Goal: Task Accomplishment & Management: Manage account settings

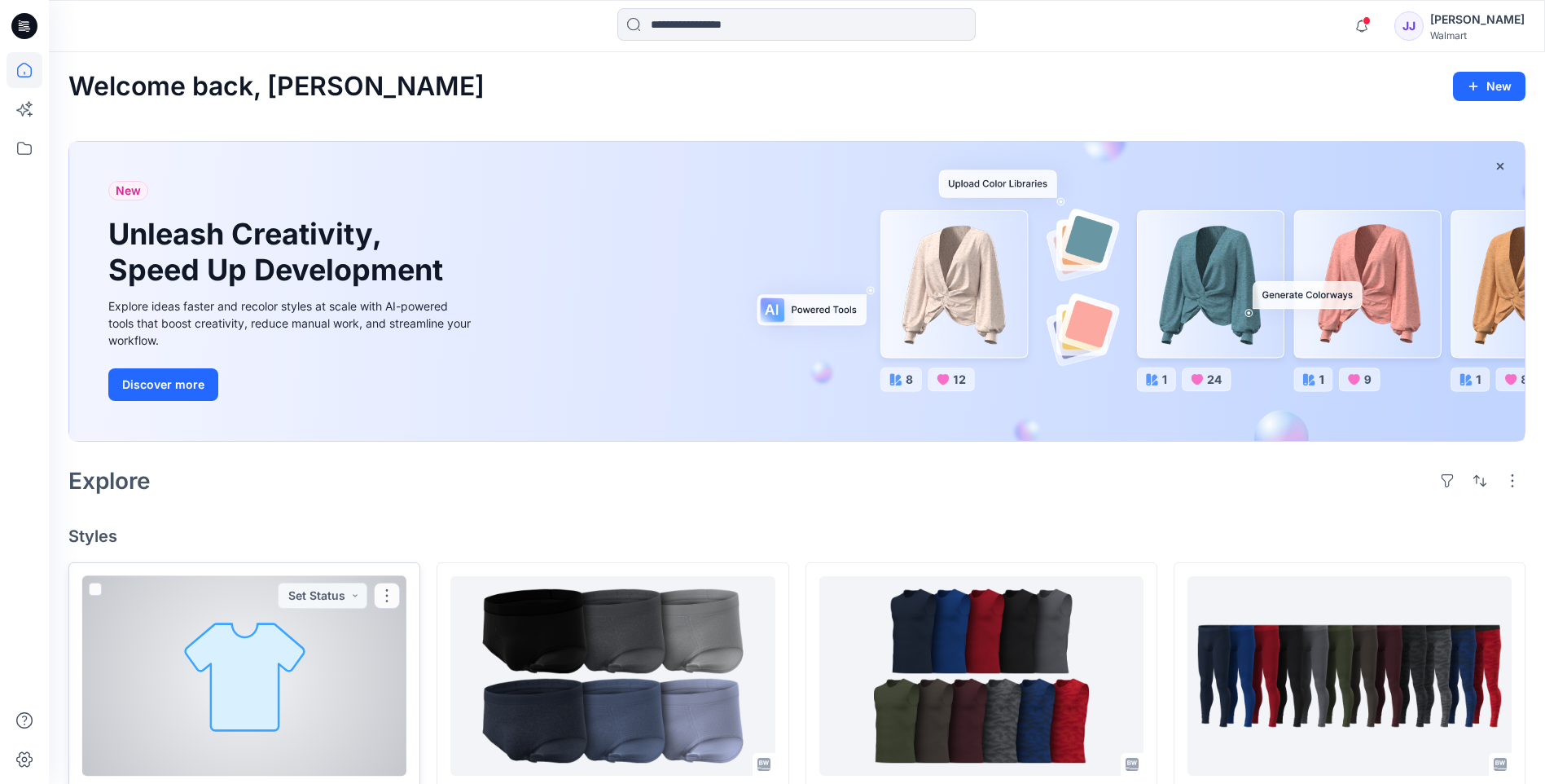
scroll to position [352, 0]
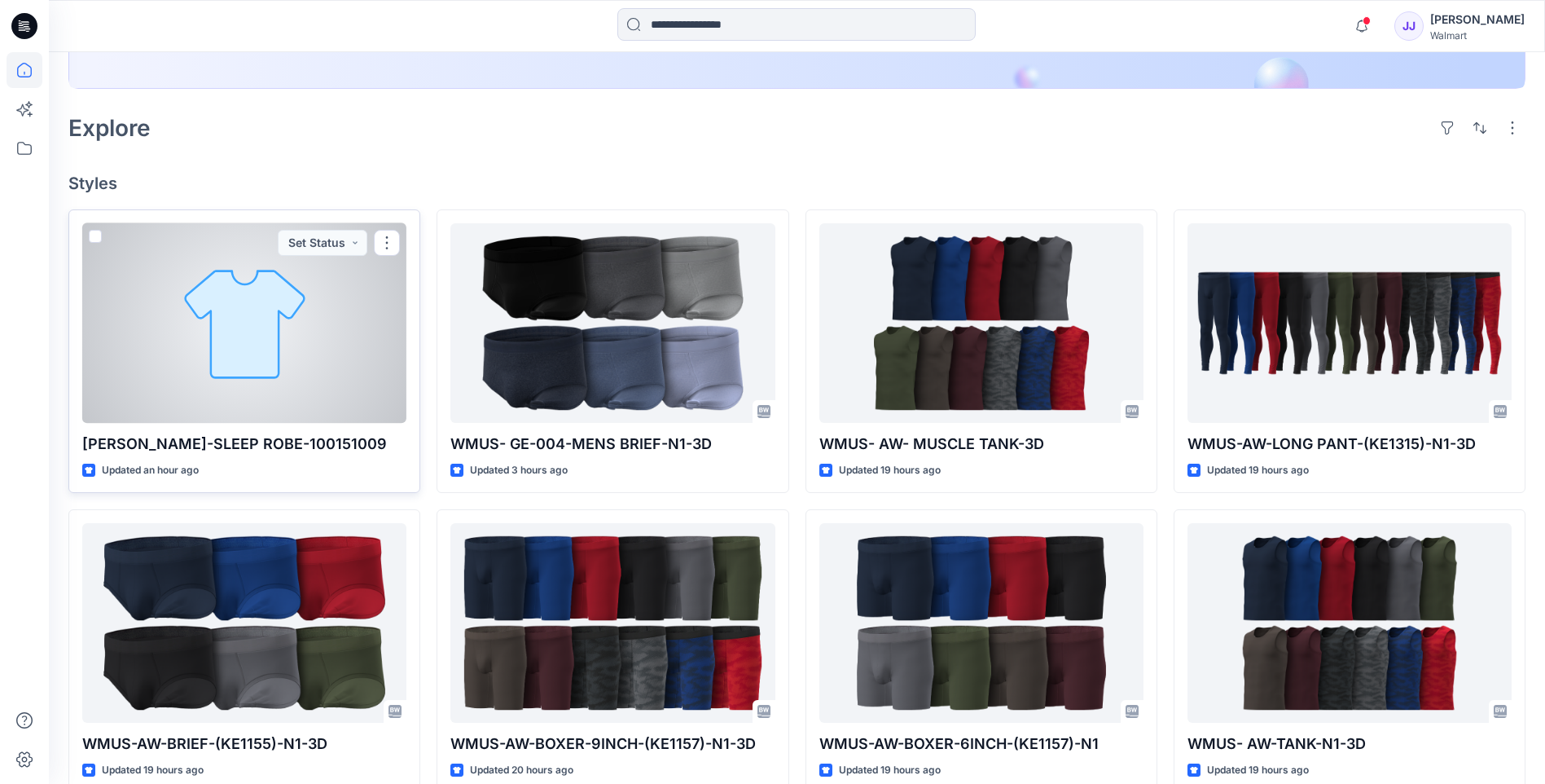
click at [301, 393] on div at bounding box center [244, 323] width 325 height 199
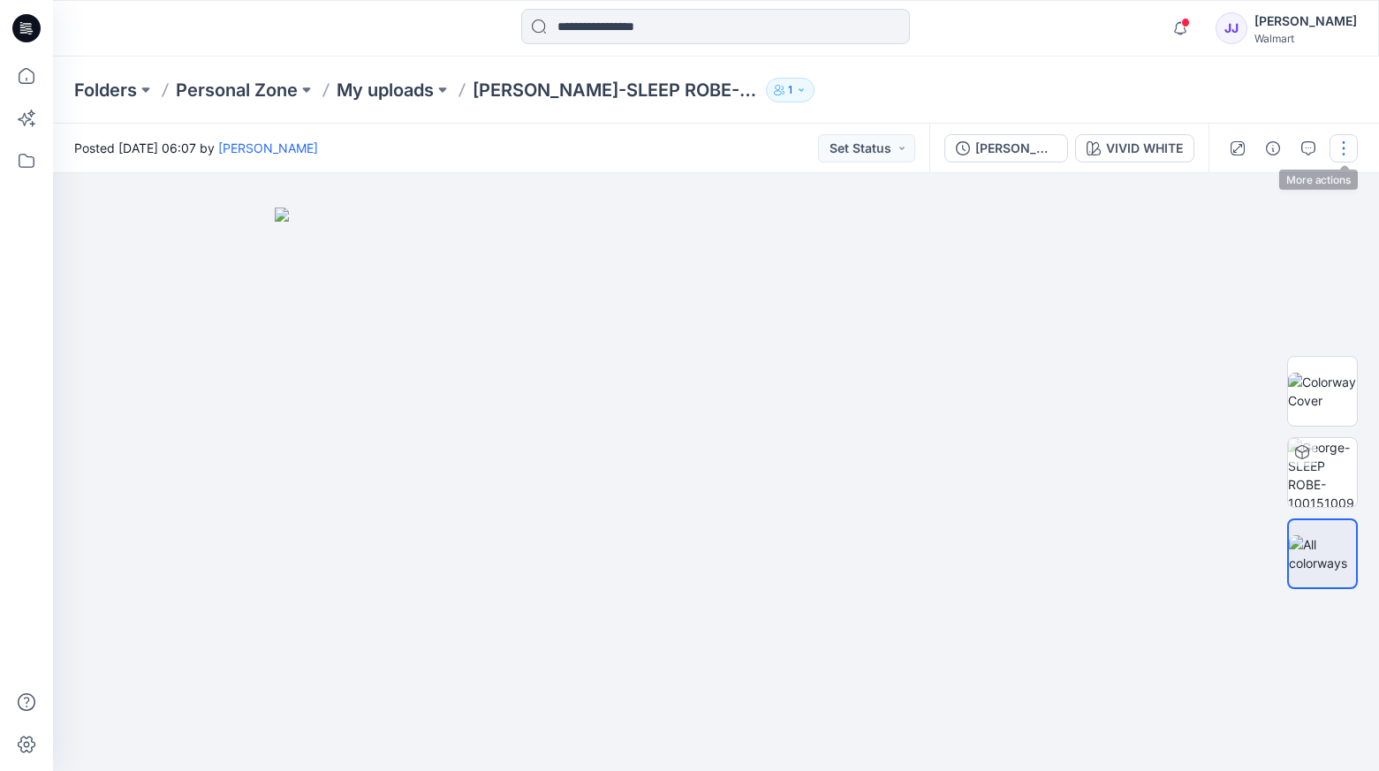
click at [1342, 145] on button "button" at bounding box center [1343, 148] width 28 height 28
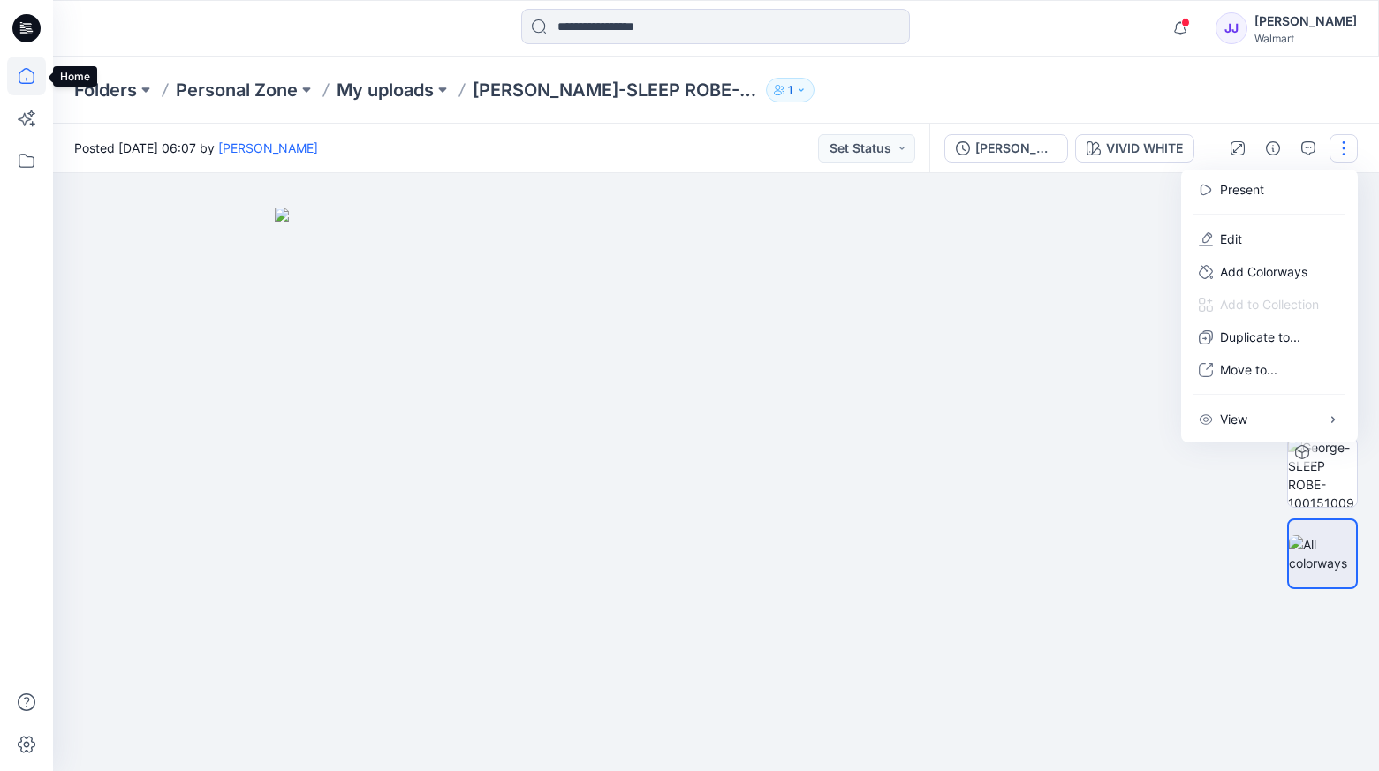
click at [9, 84] on icon at bounding box center [26, 76] width 39 height 39
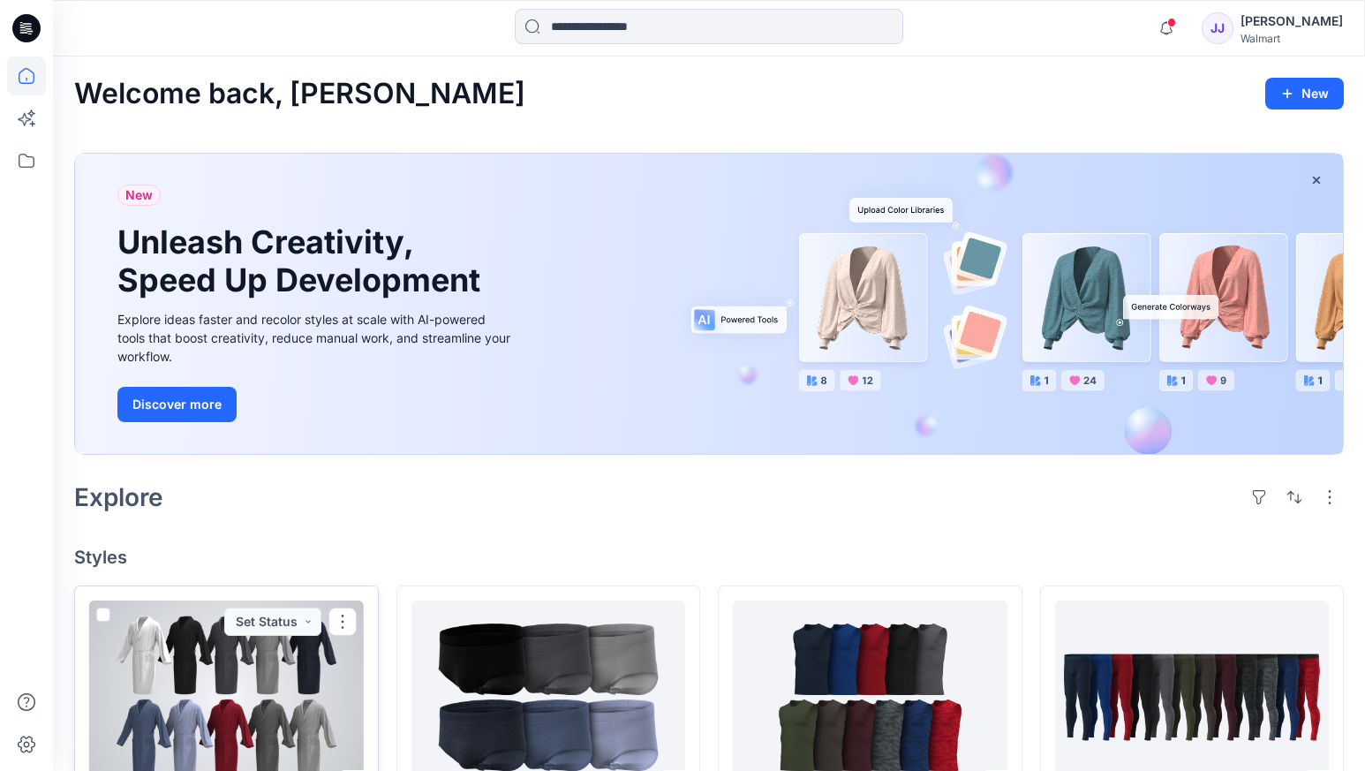
scroll to position [382, 0]
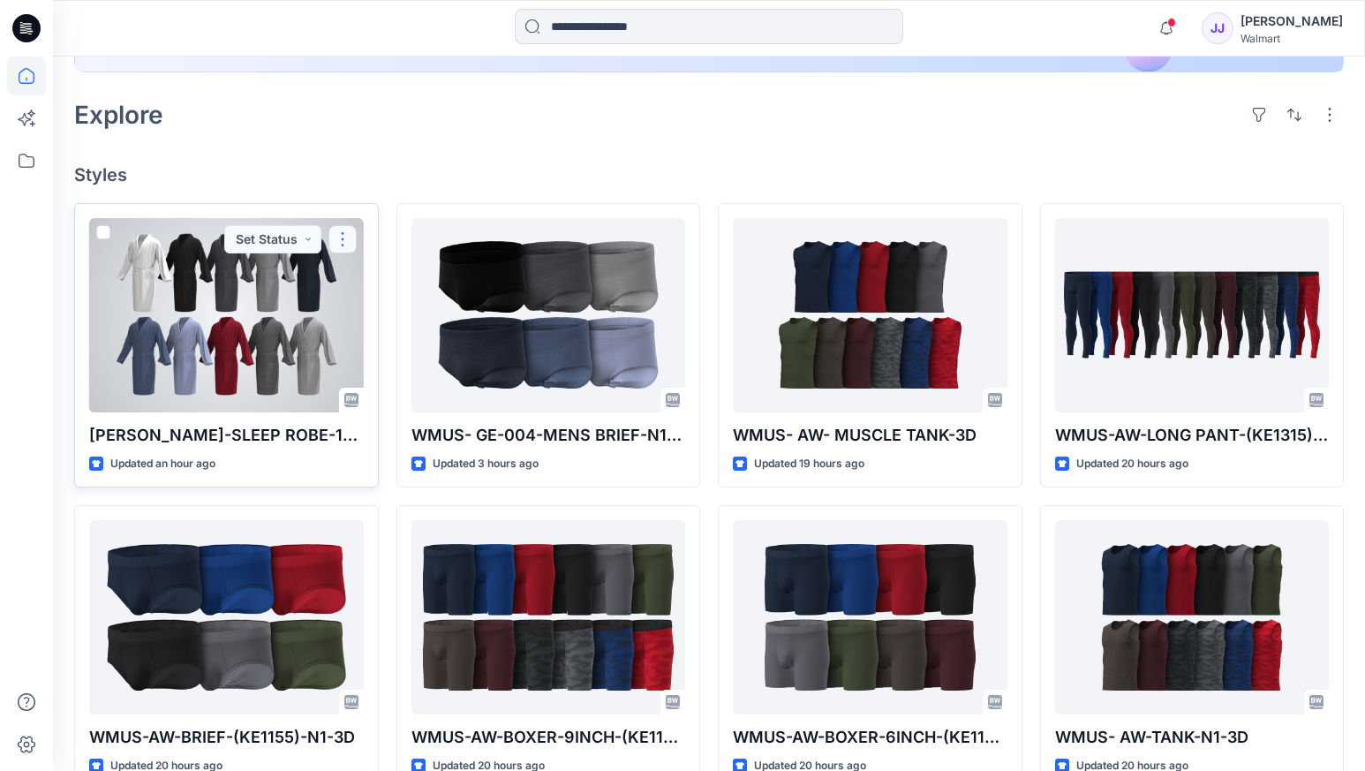
click at [341, 242] on button "button" at bounding box center [343, 239] width 28 height 28
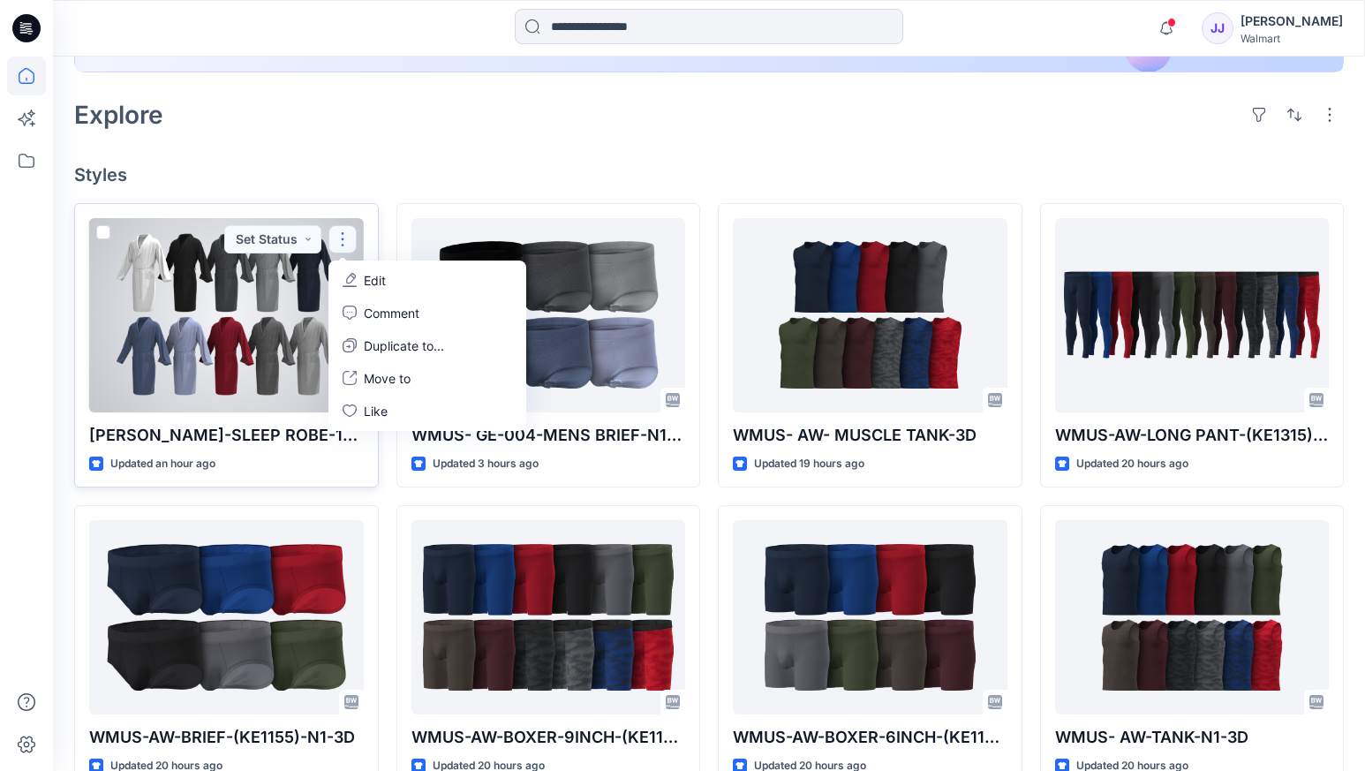
click at [373, 287] on p "Edit" at bounding box center [375, 280] width 22 height 19
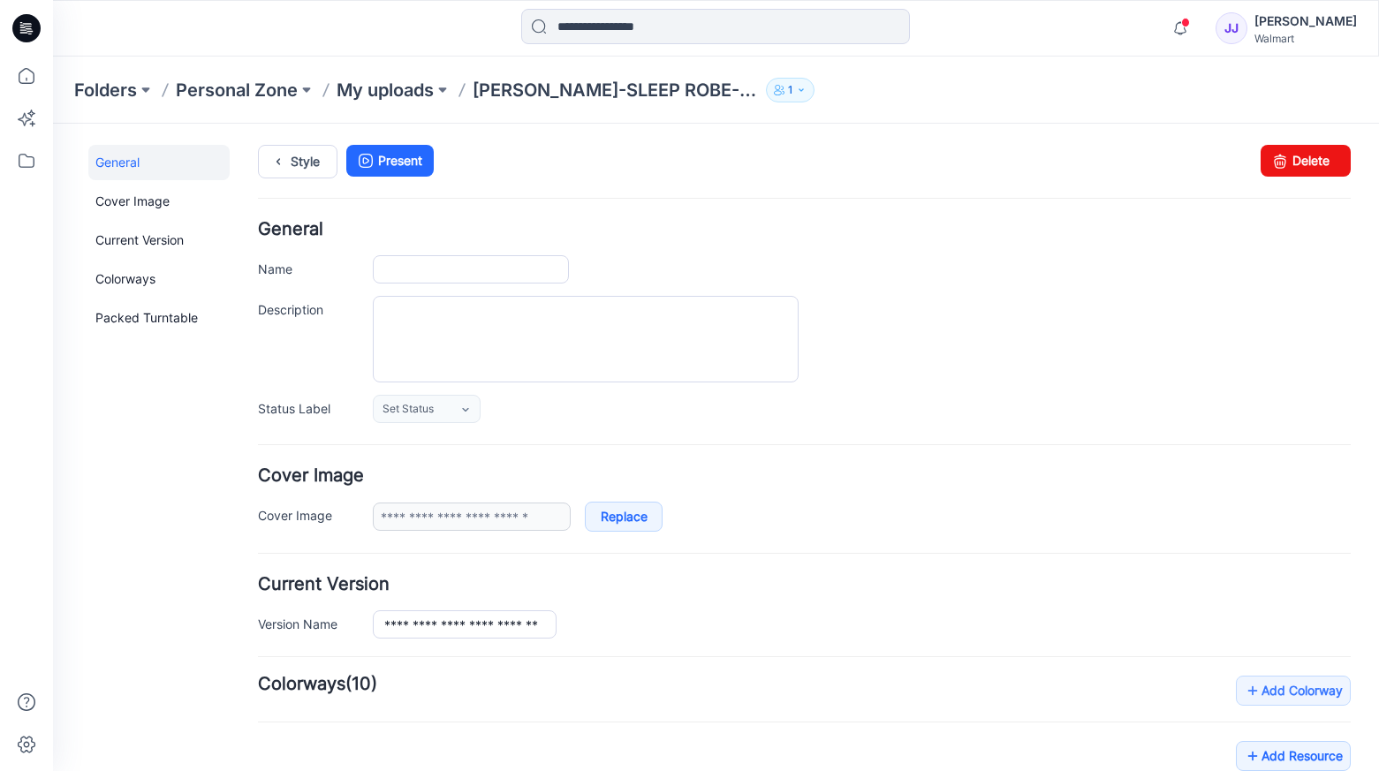
type input "**********"
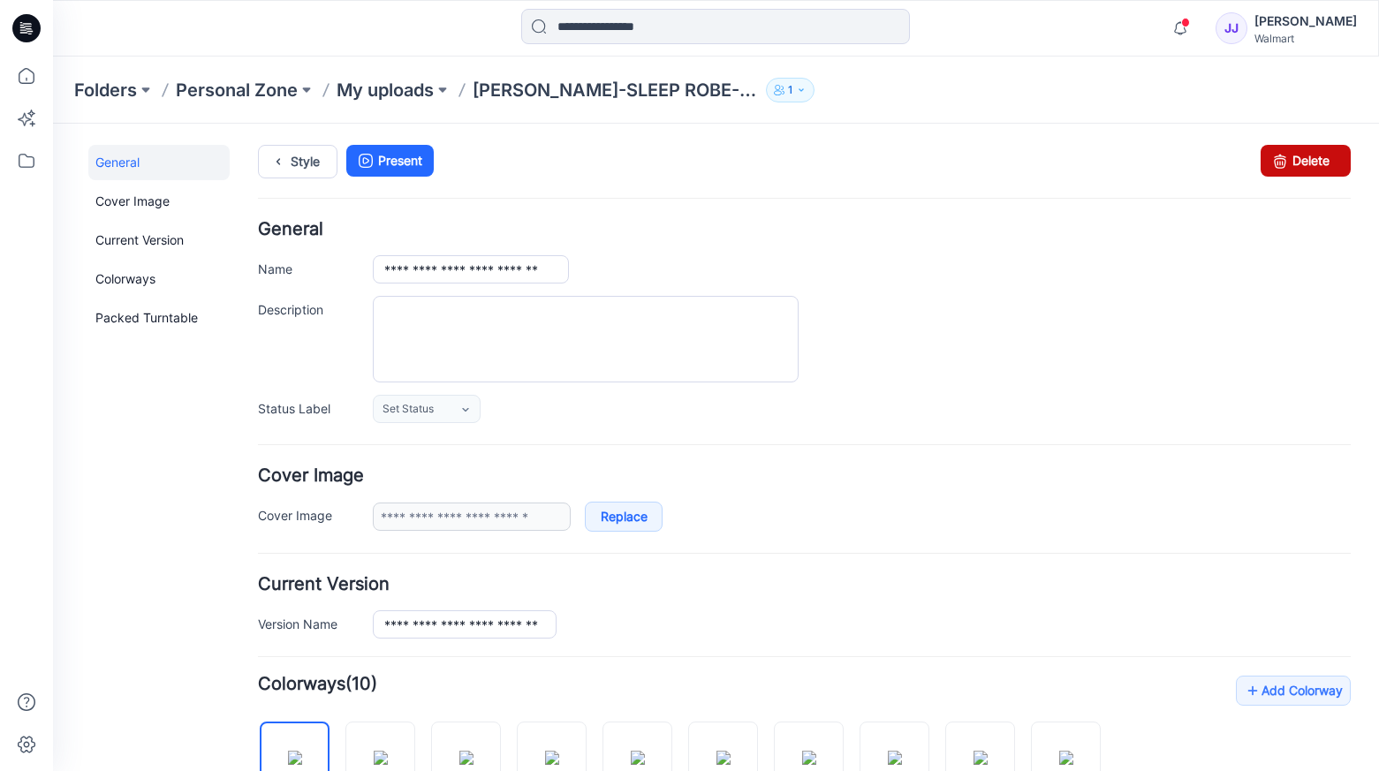
drag, startPoint x: 1273, startPoint y: 166, endPoint x: 824, endPoint y: 225, distance: 452.5
click at [1273, 166] on icon at bounding box center [1279, 161] width 25 height 32
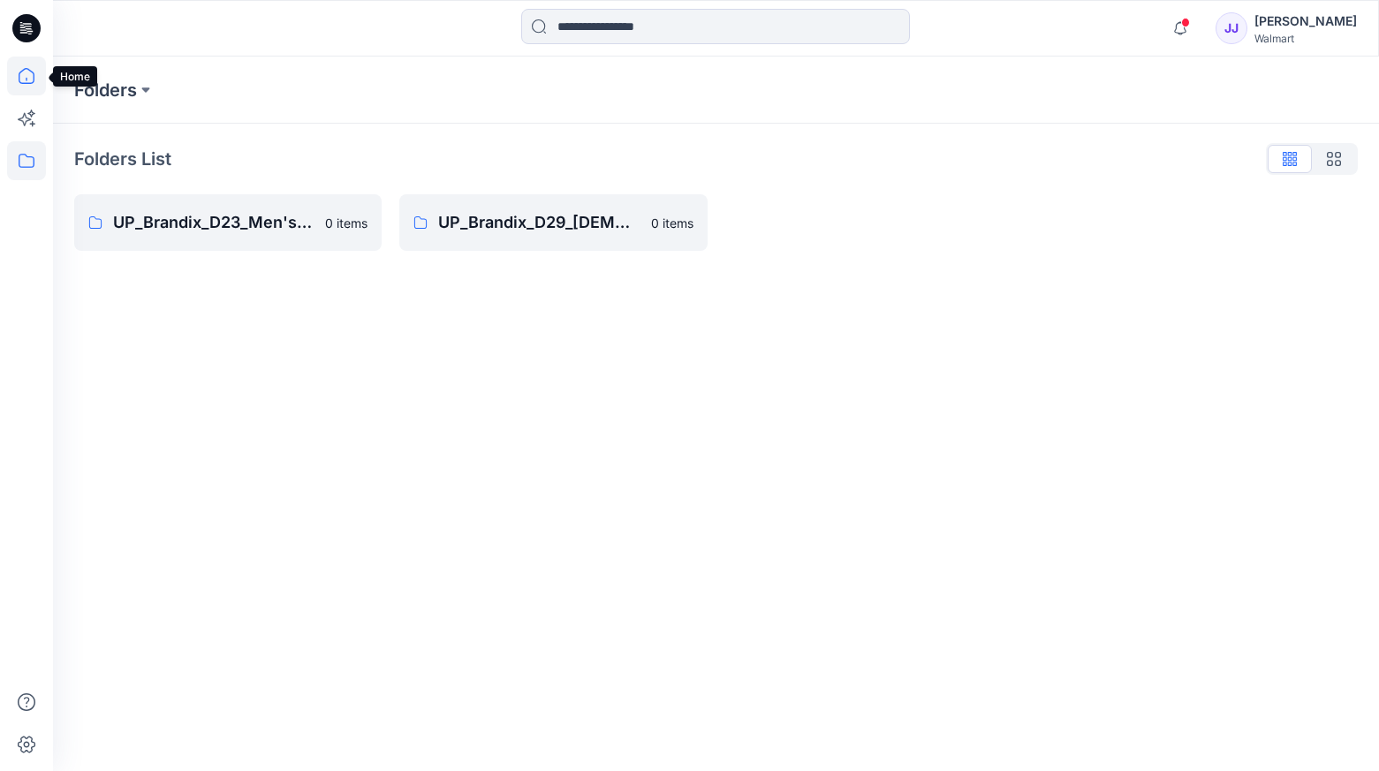
click at [33, 78] on icon at bounding box center [26, 76] width 39 height 39
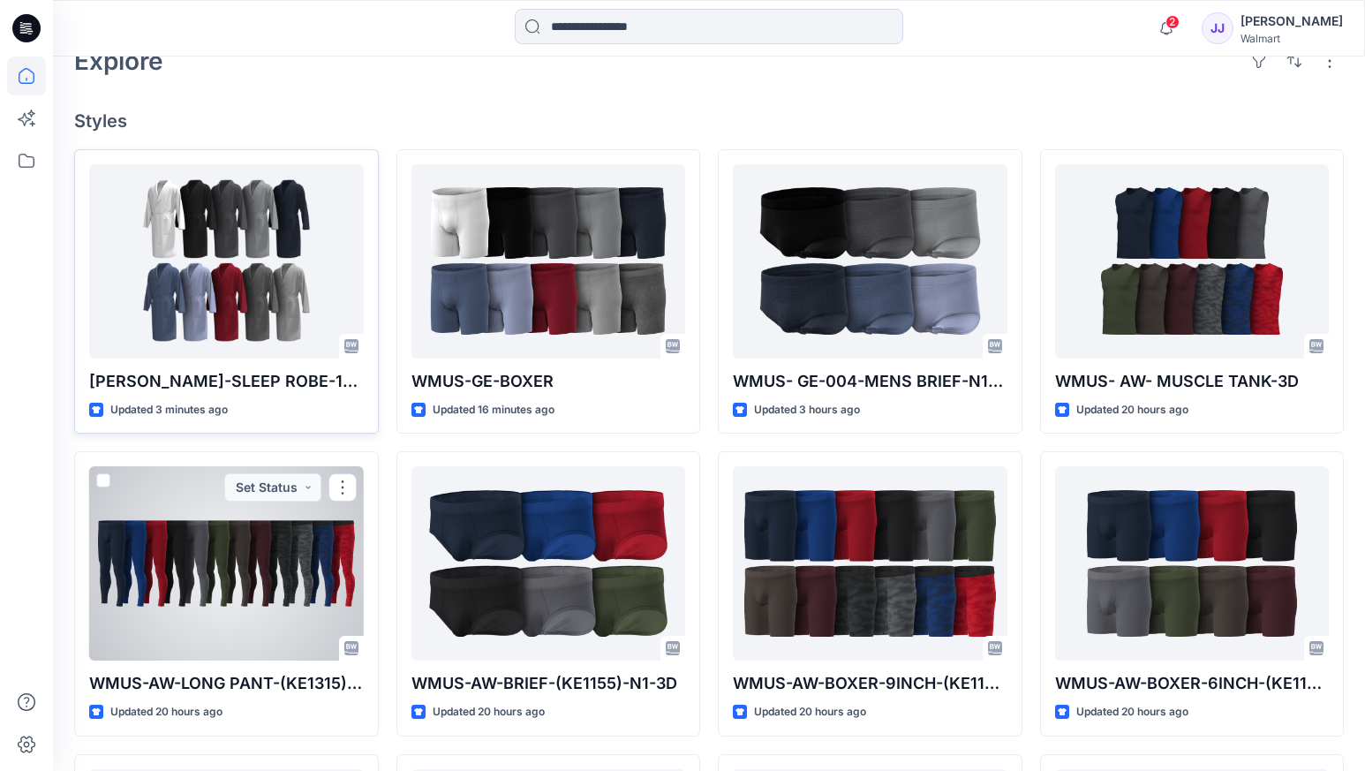
scroll to position [382, 0]
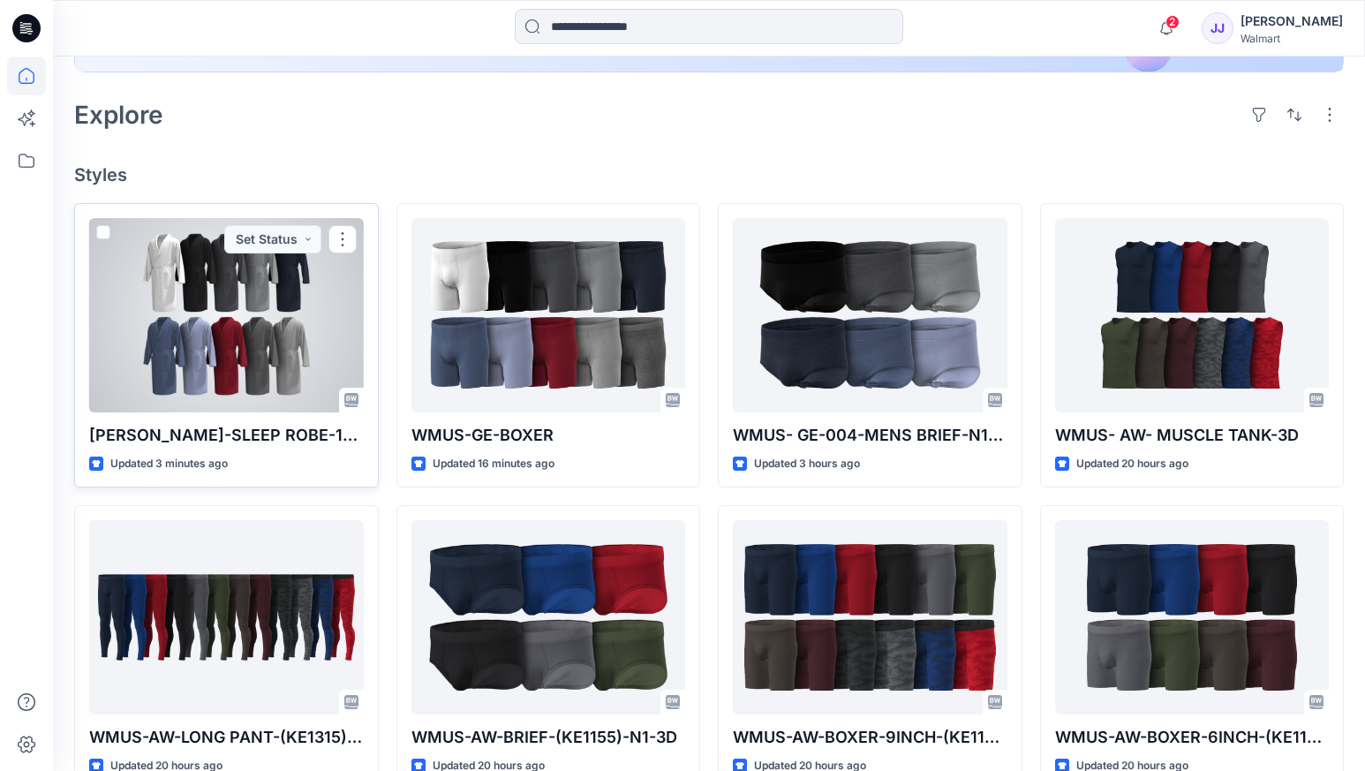
click at [242, 375] on div at bounding box center [226, 315] width 275 height 194
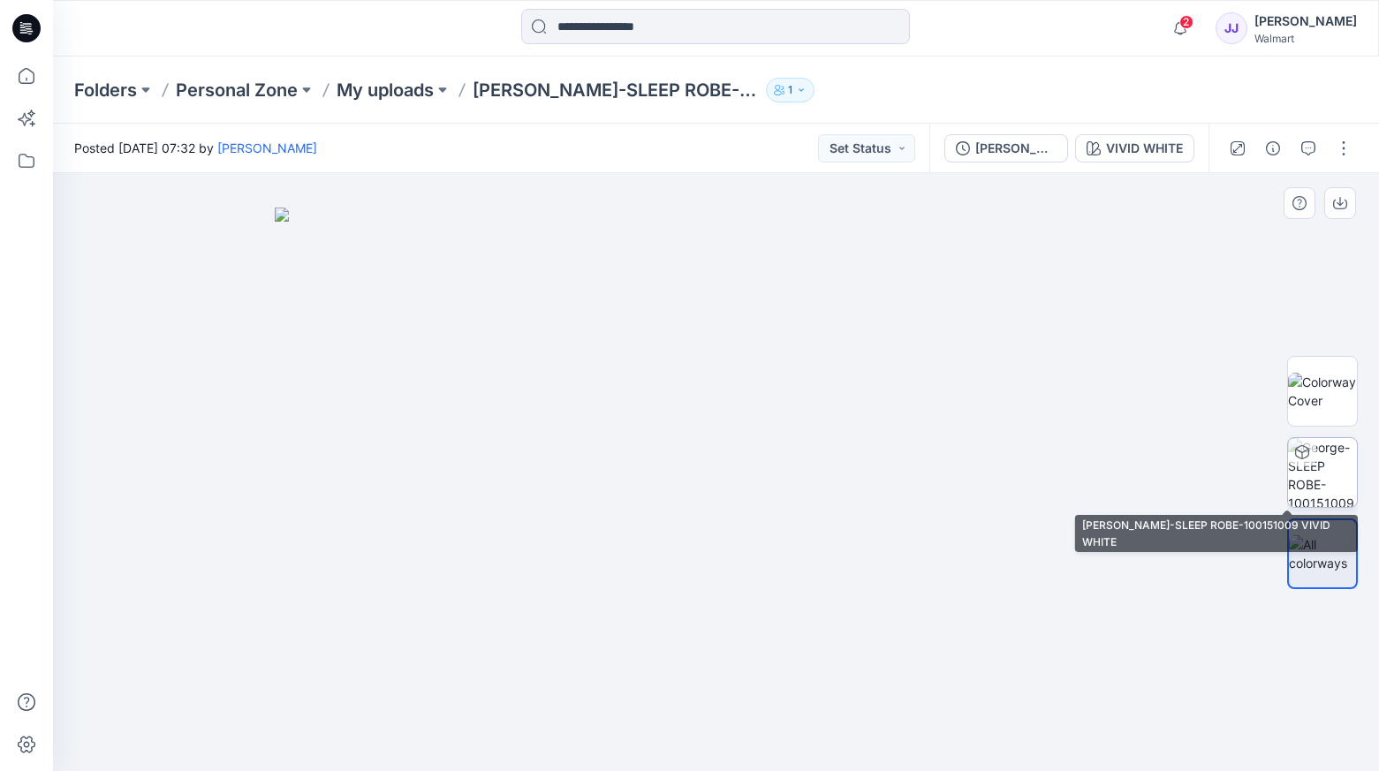
click at [1344, 475] on img at bounding box center [1322, 472] width 69 height 69
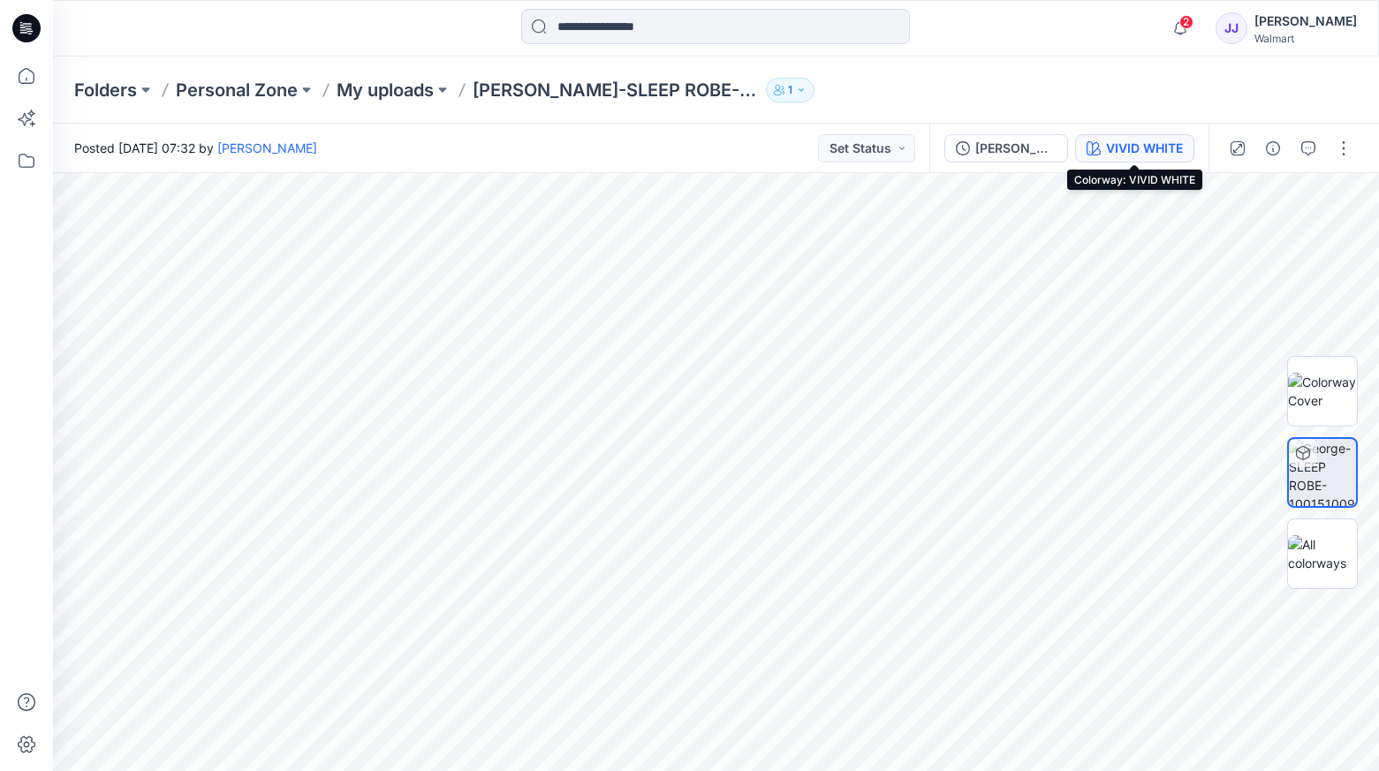
click at [1117, 139] on div "VIVID WHITE" at bounding box center [1144, 148] width 77 height 19
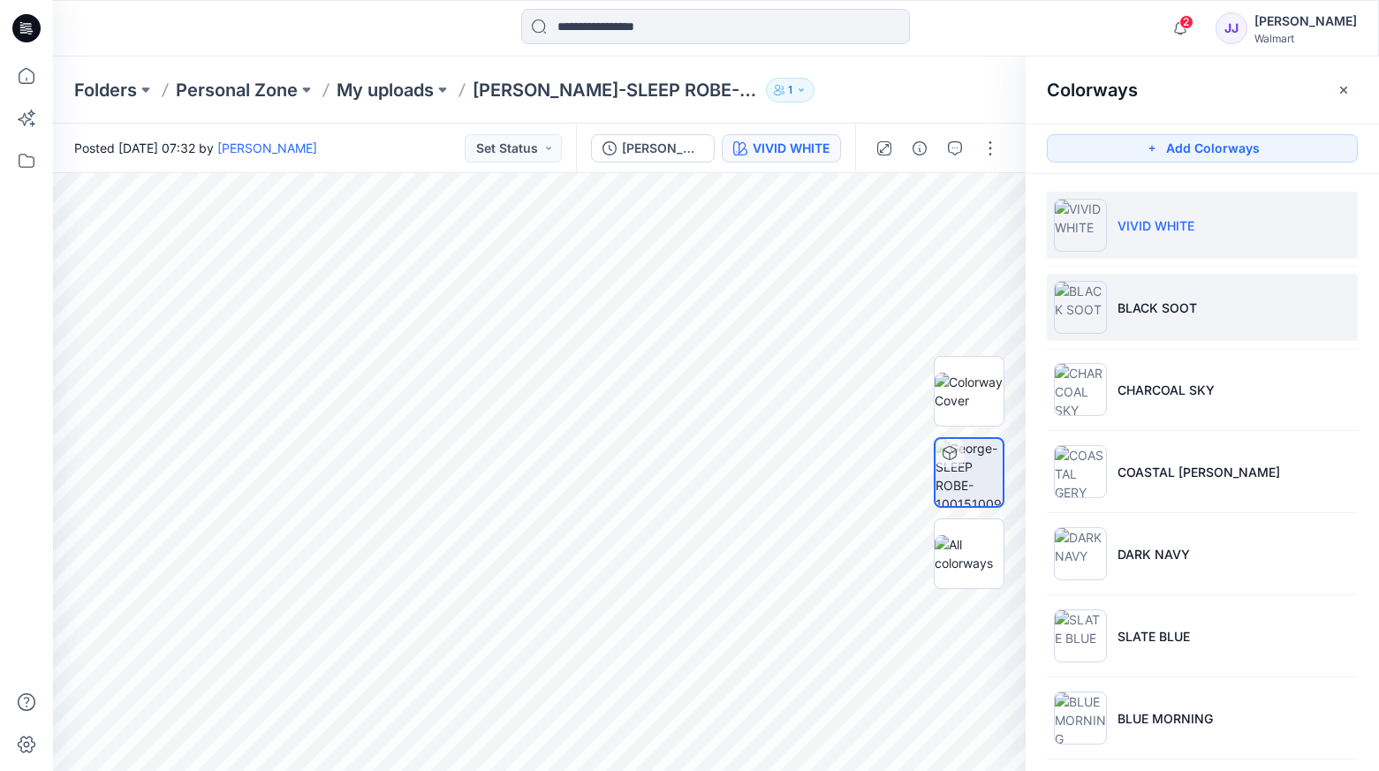
click at [1203, 319] on li "BLACK SOOT" at bounding box center [1202, 307] width 311 height 67
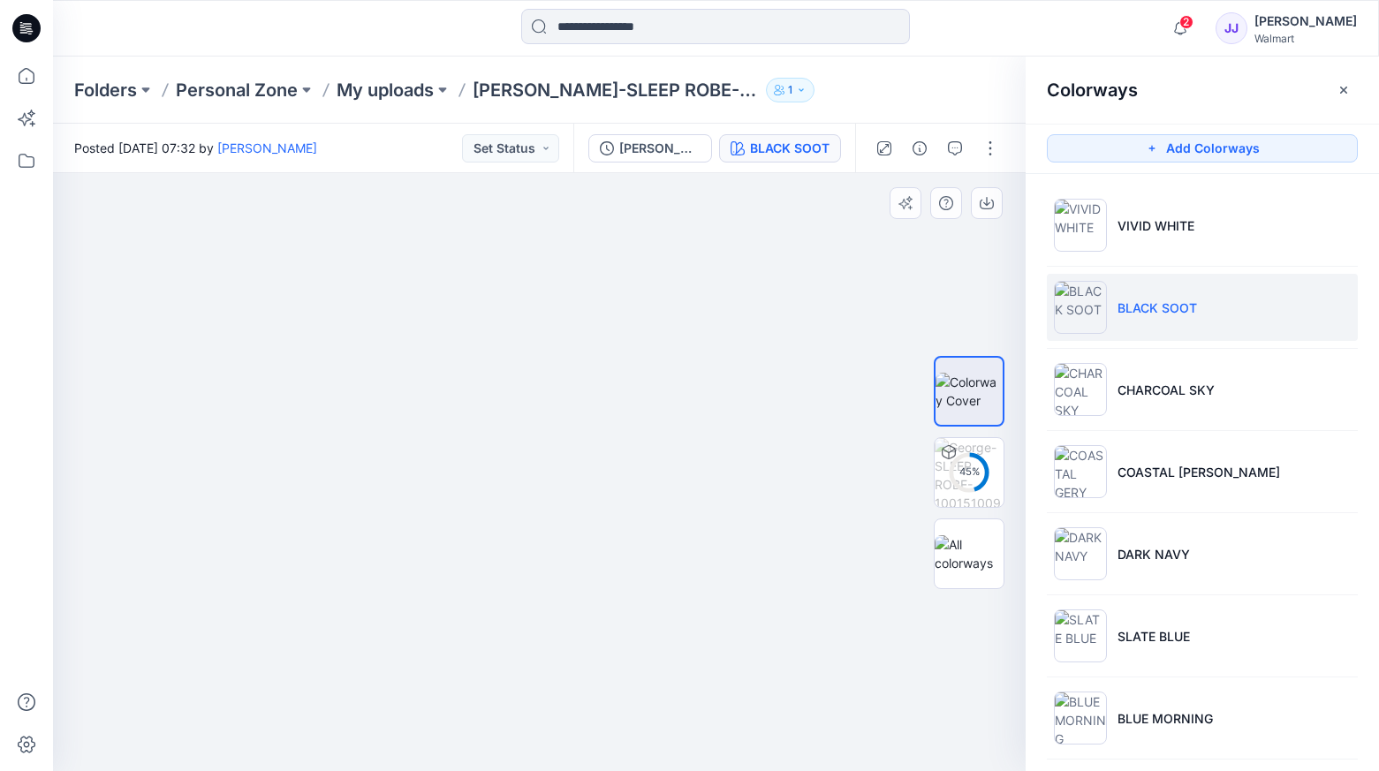
drag, startPoint x: 510, startPoint y: 505, endPoint x: 618, endPoint y: 509, distance: 107.8
click at [618, 509] on img at bounding box center [538, 444] width 371 height 654
click at [294, 448] on div at bounding box center [539, 472] width 972 height 598
drag, startPoint x: 589, startPoint y: 555, endPoint x: 662, endPoint y: 535, distance: 75.8
click at [696, 535] on img at bounding box center [539, 472] width 317 height 598
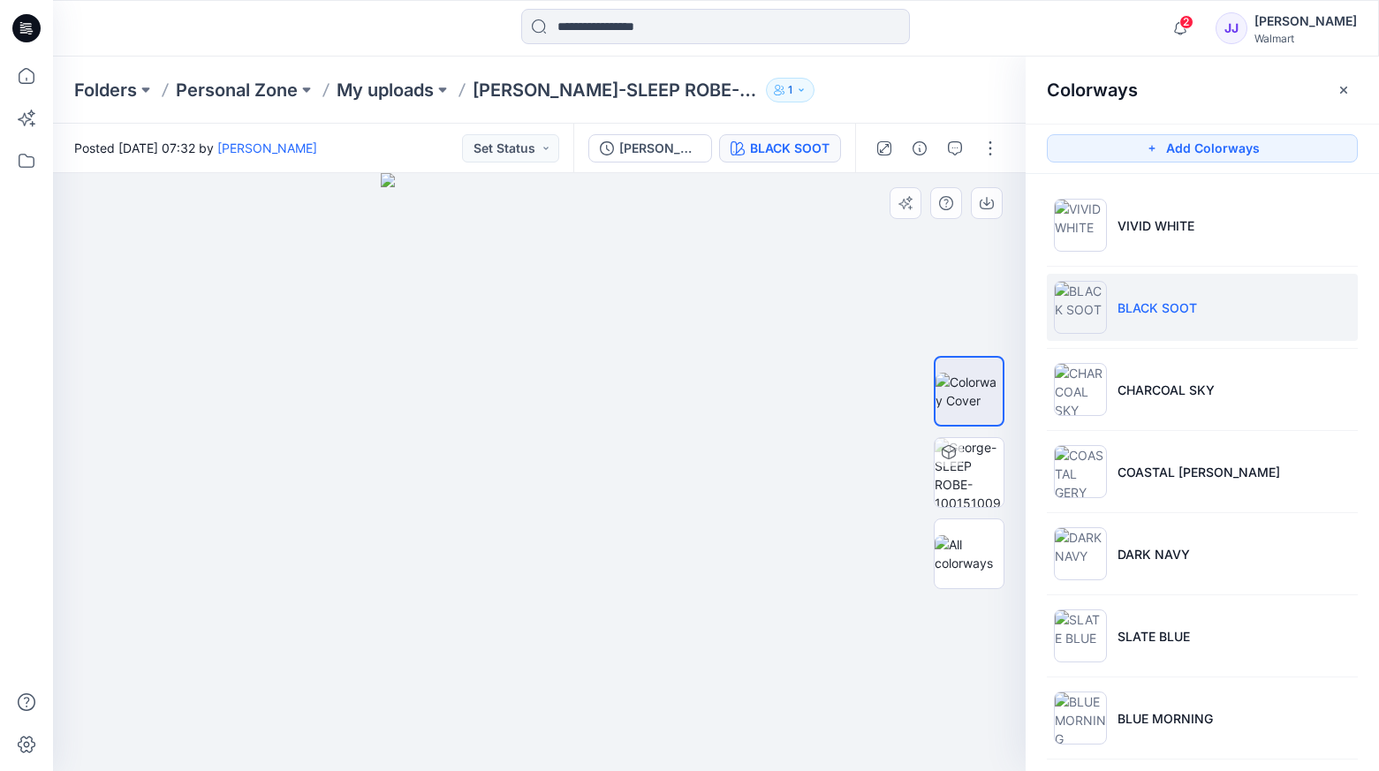
click at [676, 535] on img at bounding box center [539, 472] width 317 height 598
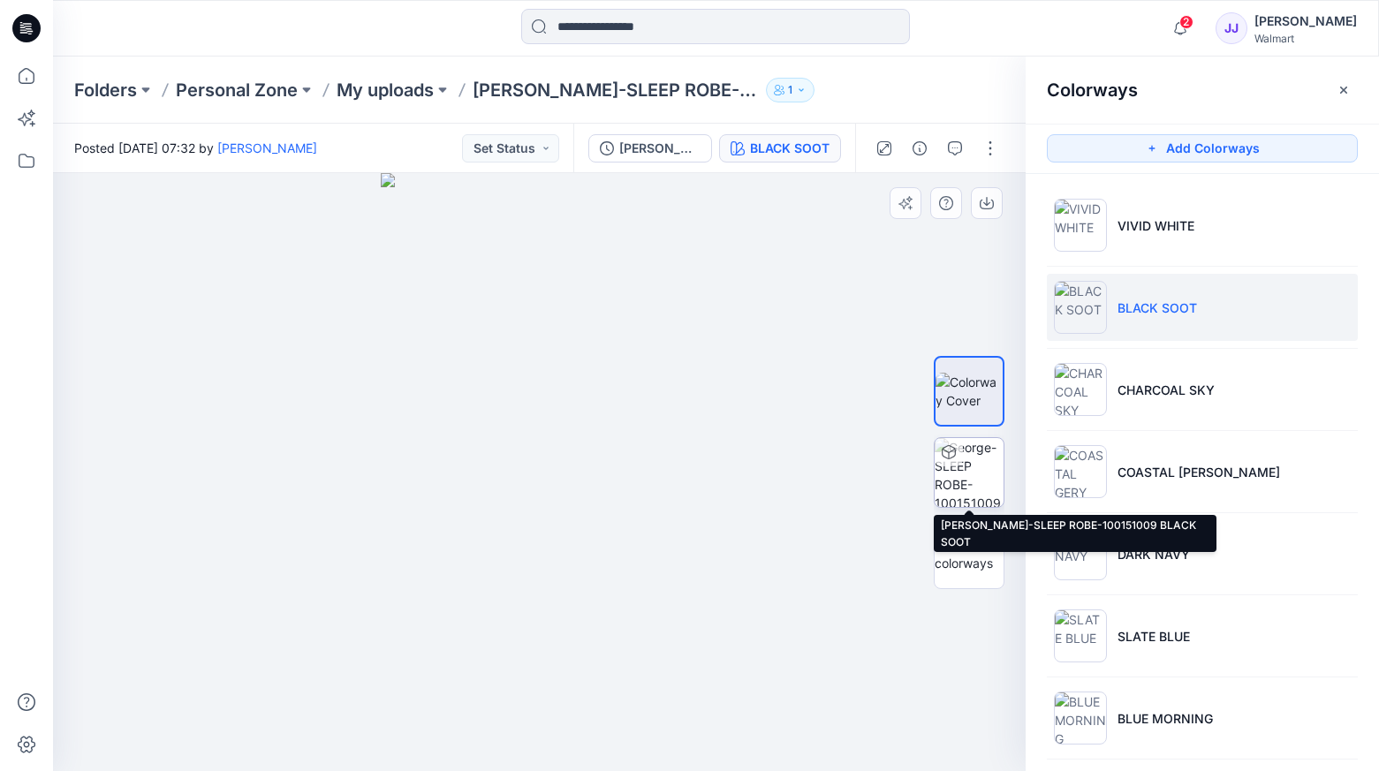
click at [971, 473] on img at bounding box center [968, 472] width 69 height 69
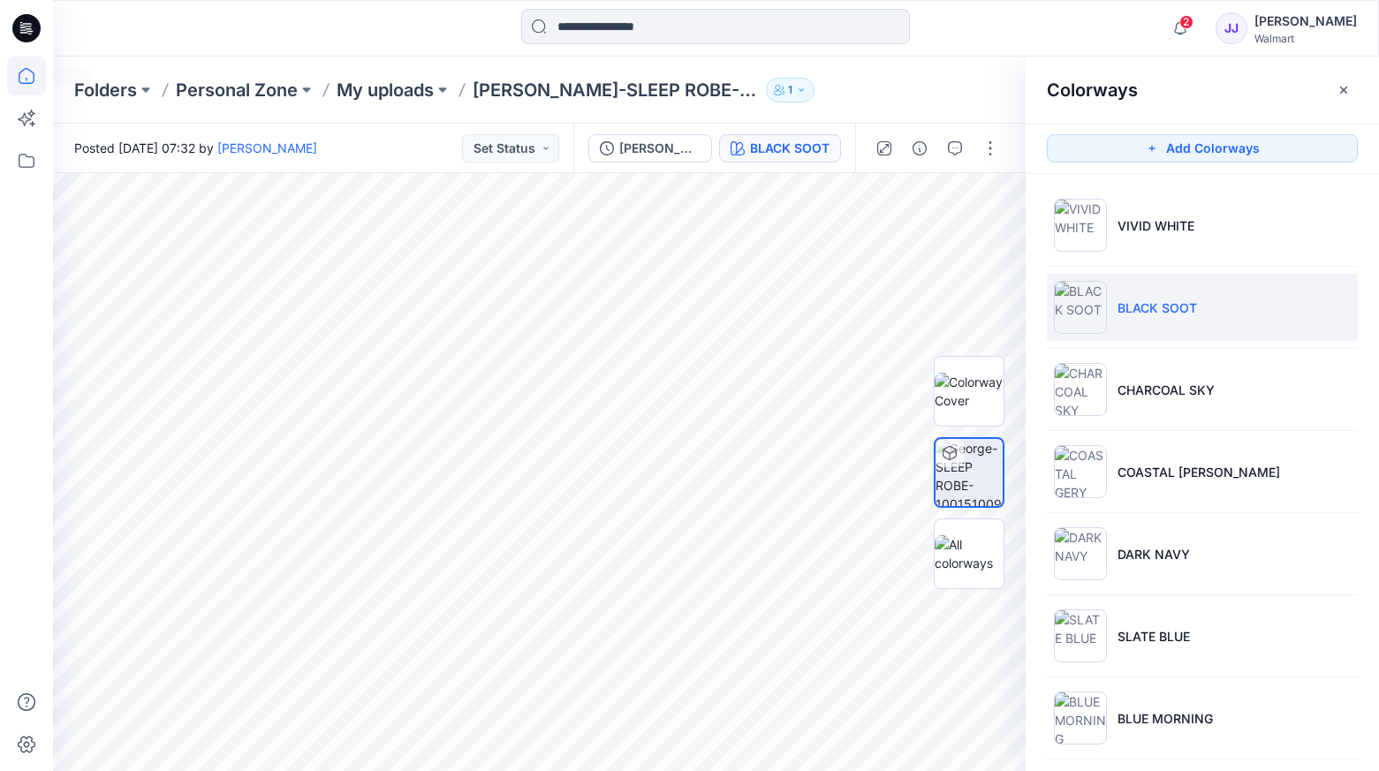
drag, startPoint x: 18, startPoint y: 79, endPoint x: 1004, endPoint y: 44, distance: 987.1
click at [18, 79] on icon at bounding box center [26, 76] width 39 height 39
